Goal: Find specific page/section: Find specific page/section

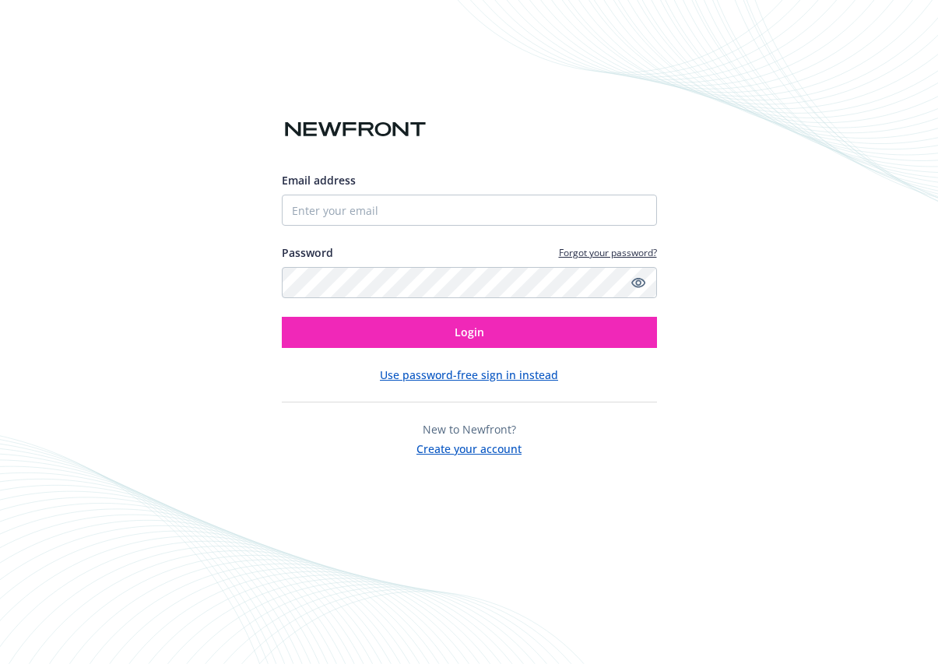
type input "[EMAIL_ADDRESS][DOMAIN_NAME]"
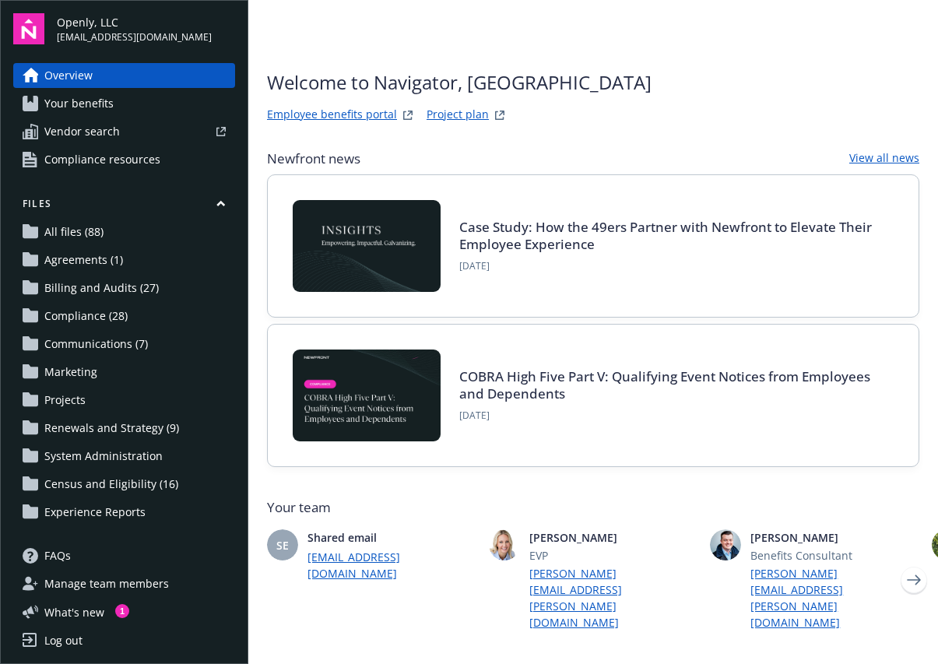
click at [90, 287] on span "Billing and Audits (27)" at bounding box center [101, 288] width 114 height 25
